Goal: Task Accomplishment & Management: Manage account settings

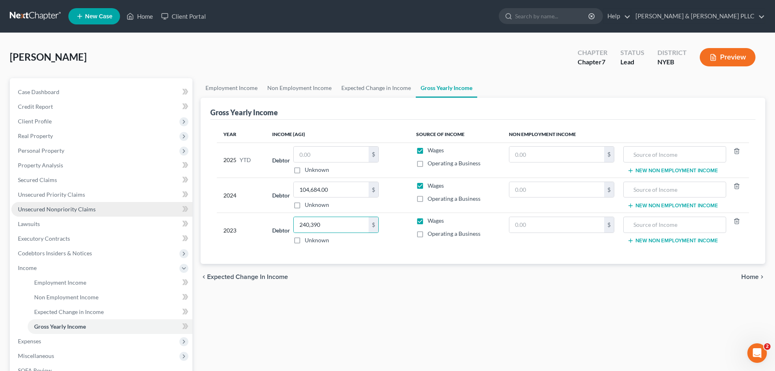
click at [95, 207] on link "Unsecured Nonpriority Claims" at bounding box center [101, 209] width 181 height 15
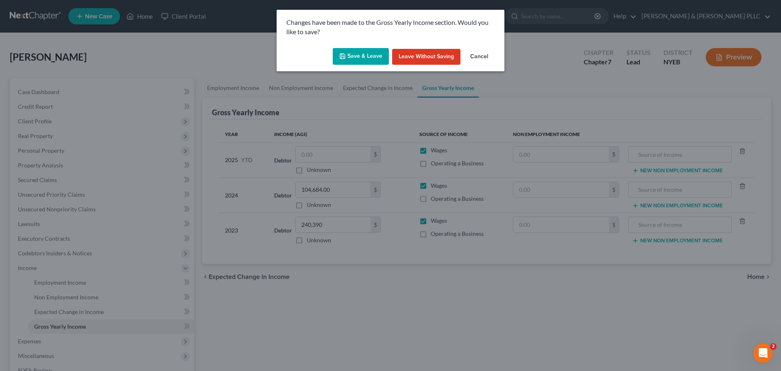
click at [373, 62] on button "Save & Leave" at bounding box center [361, 56] width 56 height 17
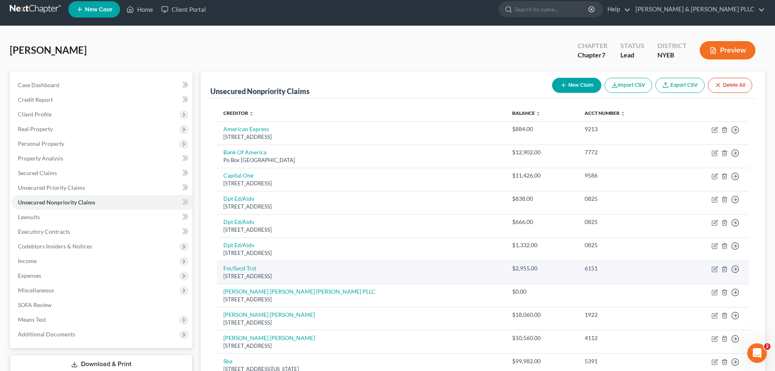
scroll to position [163, 0]
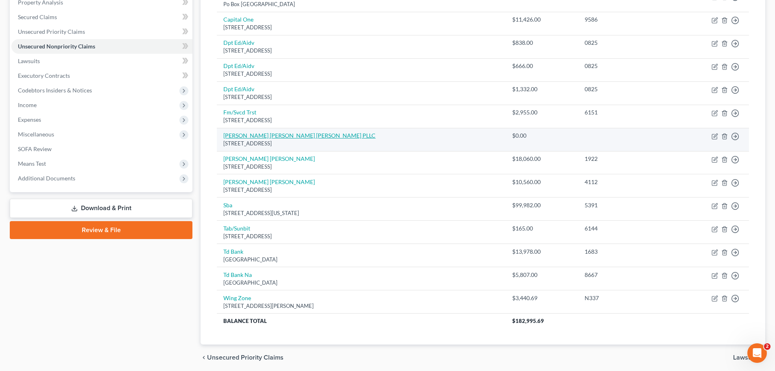
click at [253, 133] on link "[PERSON_NAME] [PERSON_NAME] [PERSON_NAME] PLLC" at bounding box center [299, 135] width 152 height 7
select select "35"
select select "0"
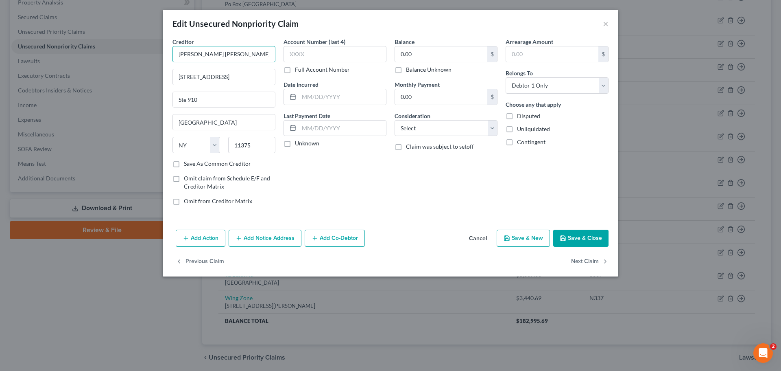
drag, startPoint x: 177, startPoint y: 57, endPoint x: 220, endPoint y: 58, distance: 42.8
click at [220, 58] on input "Sager Gellerman Eisner PLLC" at bounding box center [224, 54] width 103 height 16
click at [484, 240] on button "Cancel" at bounding box center [478, 238] width 31 height 16
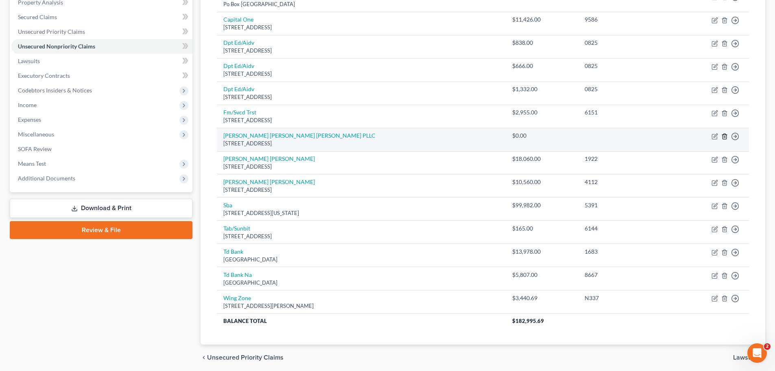
click at [725, 137] on line "button" at bounding box center [725, 137] width 0 height 2
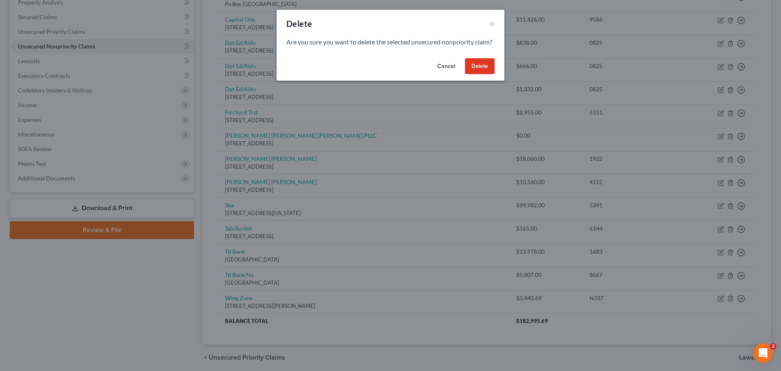
click at [475, 73] on button "Delete" at bounding box center [480, 66] width 30 height 16
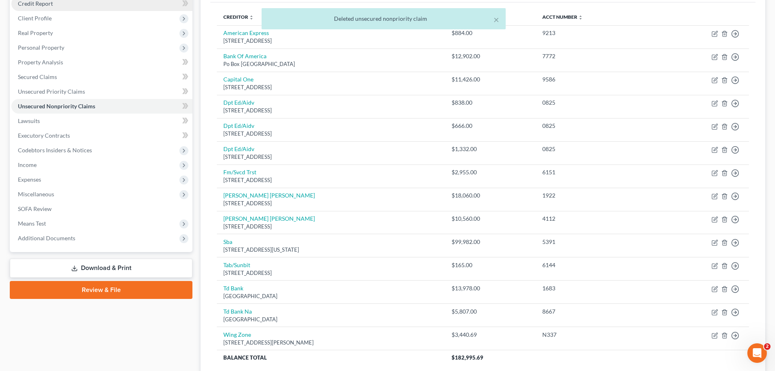
scroll to position [0, 0]
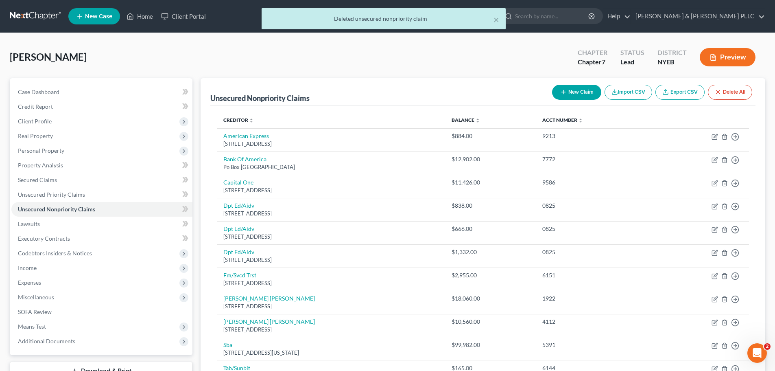
click at [39, 21] on div "× Deleted unsecured nonpriority claim" at bounding box center [383, 20] width 775 height 25
click at [39, 15] on div "× Deleted unsecured nonpriority claim" at bounding box center [383, 20] width 775 height 25
click at [30, 13] on div "× Deleted unsecured nonpriority claim" at bounding box center [383, 20] width 775 height 25
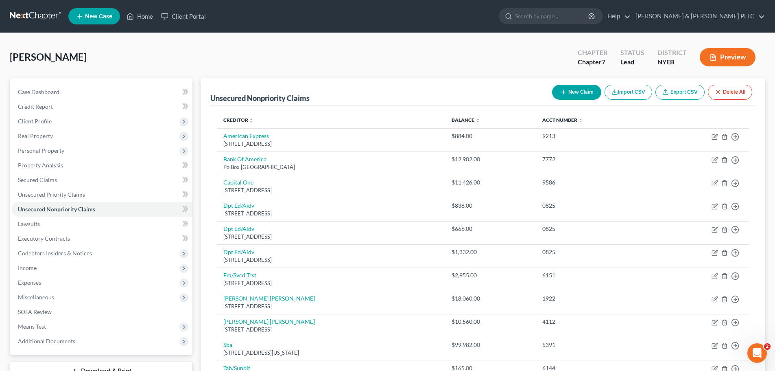
click at [41, 14] on link at bounding box center [36, 16] width 52 height 15
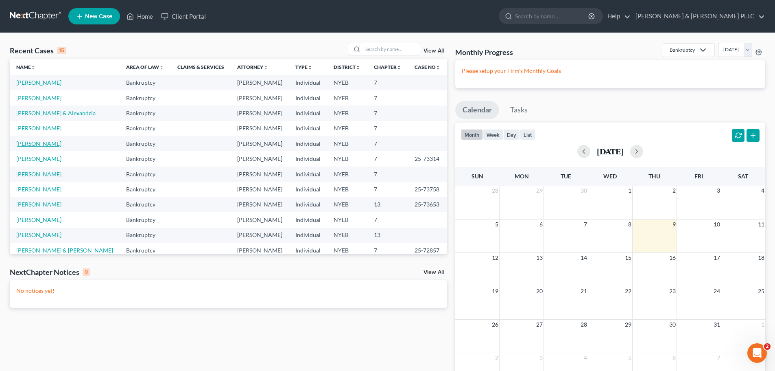
click at [44, 142] on link "[PERSON_NAME]" at bounding box center [38, 143] width 45 height 7
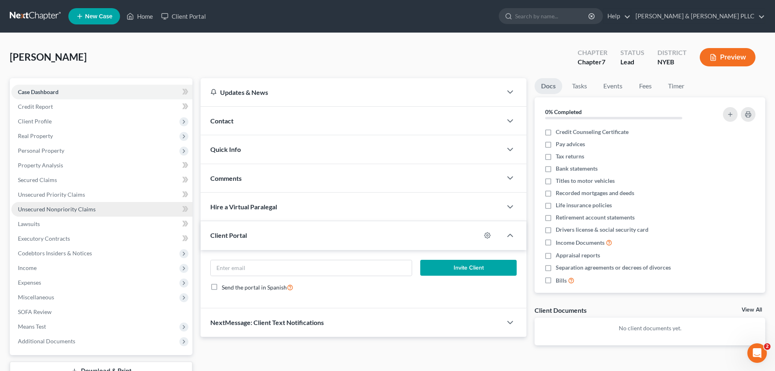
click at [97, 211] on link "Unsecured Nonpriority Claims" at bounding box center [101, 209] width 181 height 15
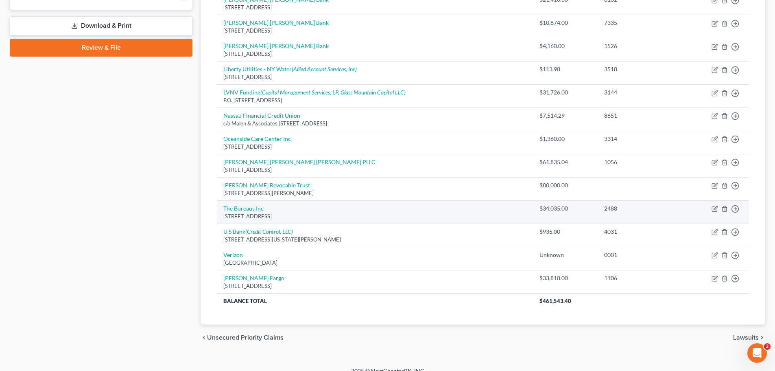
scroll to position [356, 0]
